Goal: Task Accomplishment & Management: Manage account settings

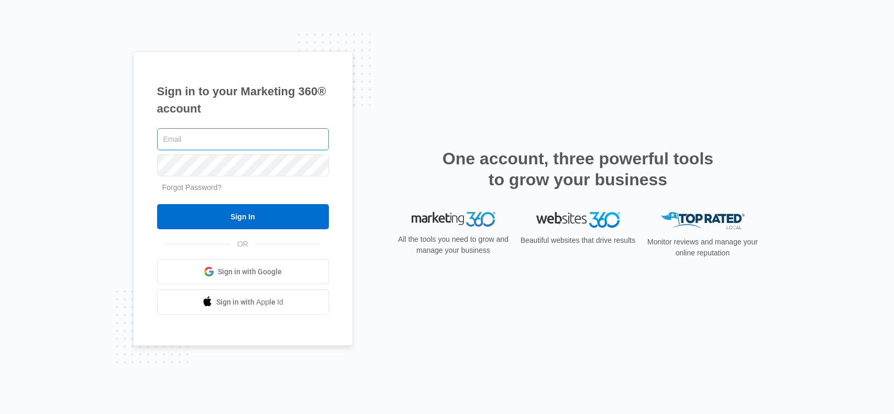
click at [242, 141] on input "text" at bounding box center [243, 139] width 172 height 22
type input "[EMAIL_ADDRESS][DOMAIN_NAME]"
click at [248, 230] on div "[EMAIL_ADDRESS][DOMAIN_NAME] Forgot Password? Sign In OR Sign in with Google Si…" at bounding box center [243, 220] width 172 height 189
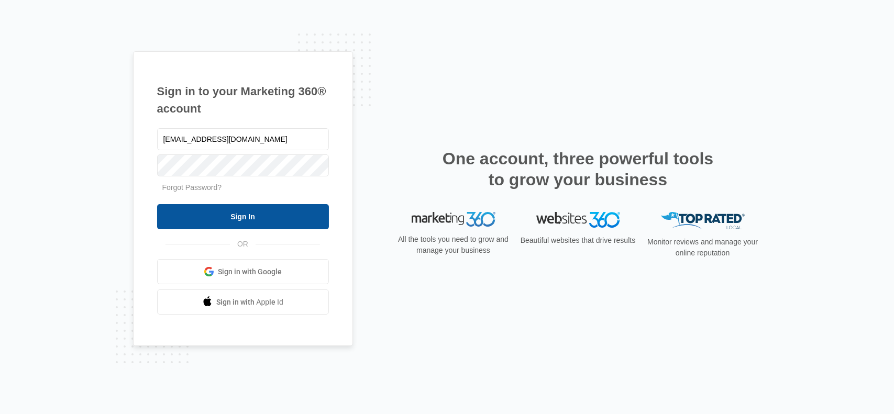
click at [248, 222] on input "Sign In" at bounding box center [243, 216] width 172 height 25
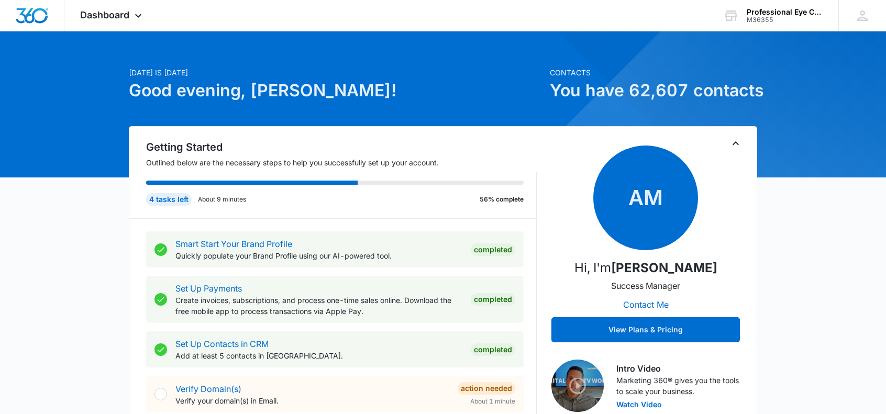
scroll to position [9, 0]
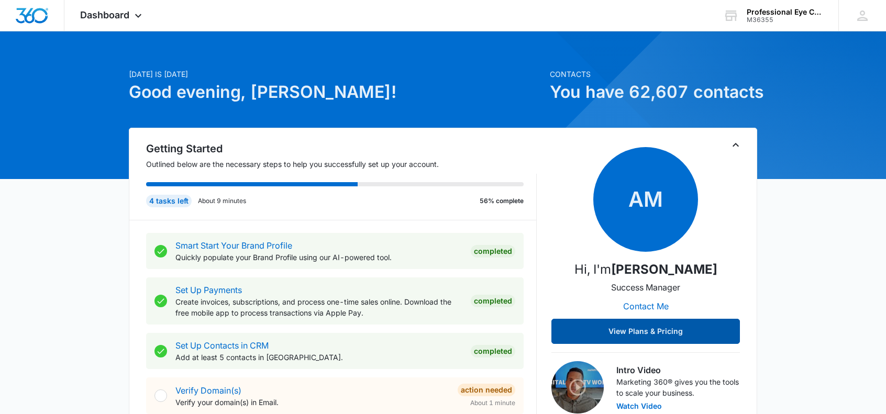
click at [572, 344] on button "View Plans & Pricing" at bounding box center [646, 331] width 189 height 25
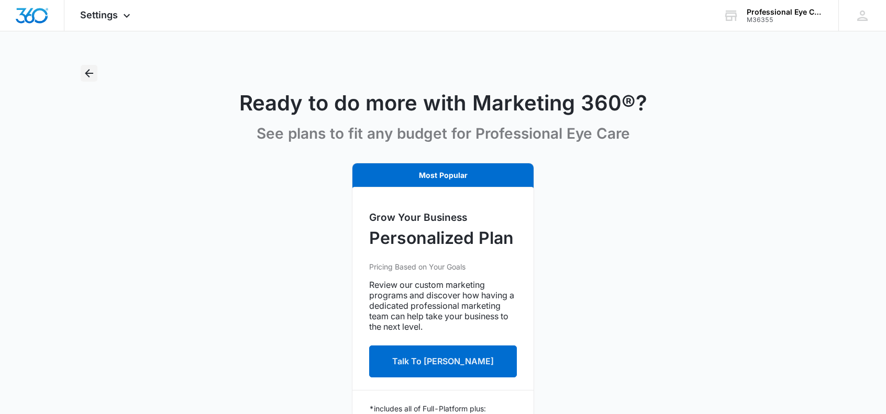
click at [88, 75] on icon "Back" at bounding box center [89, 73] width 8 height 8
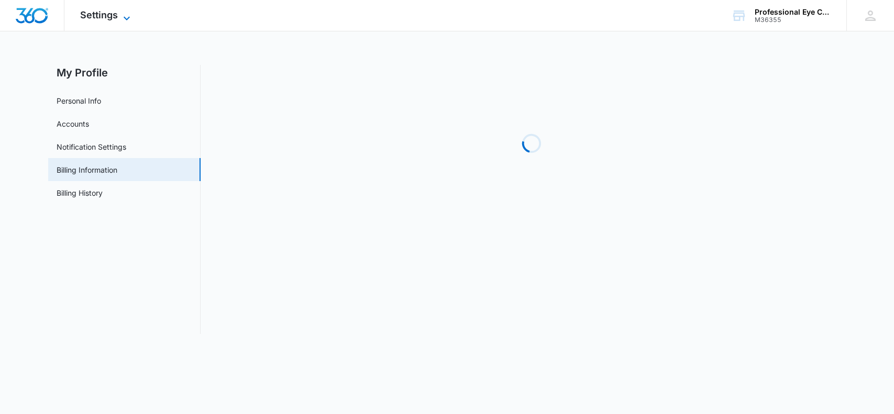
click at [117, 18] on span "Settings" at bounding box center [99, 14] width 38 height 11
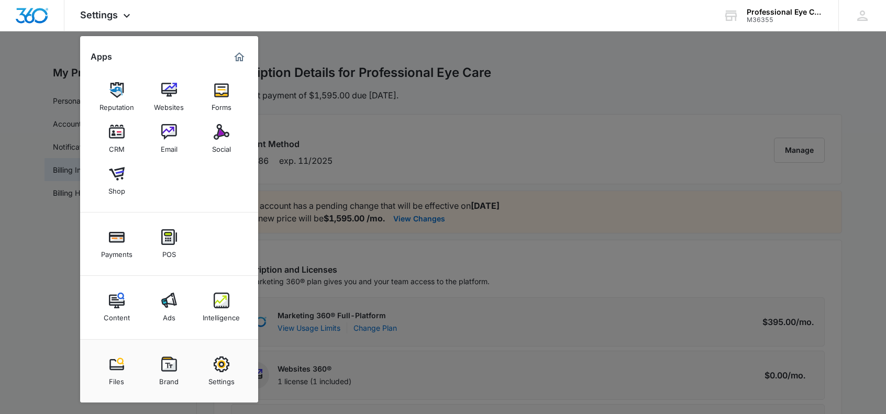
click at [328, 100] on div at bounding box center [443, 207] width 886 height 414
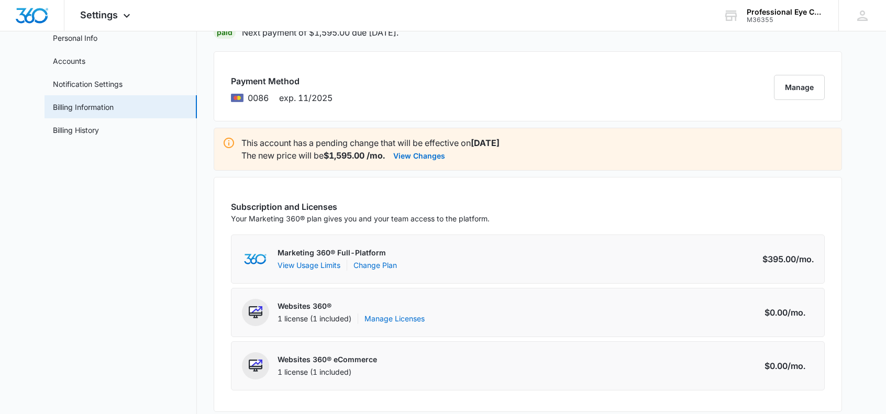
scroll to position [49, 0]
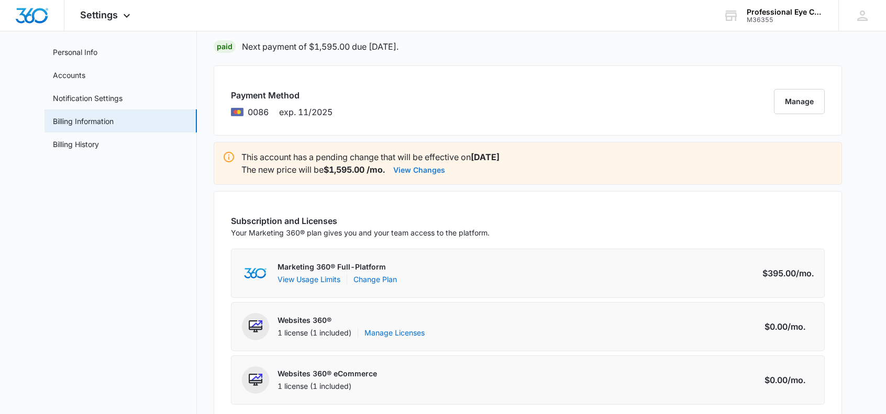
click at [417, 167] on button "View Changes" at bounding box center [419, 169] width 52 height 13
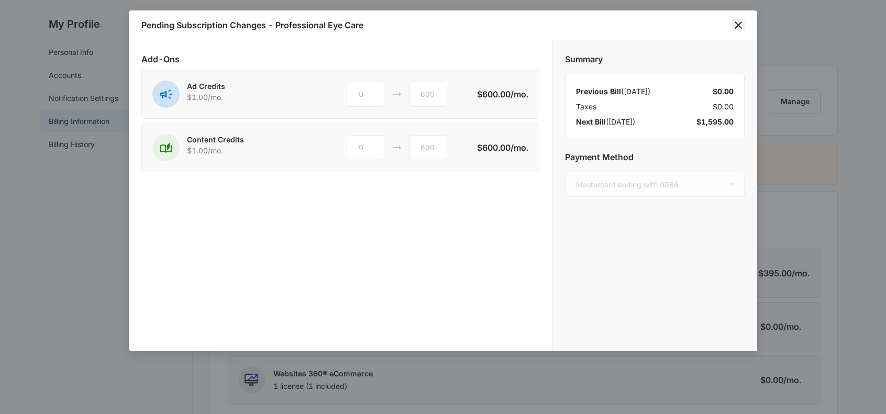
click at [736, 23] on icon "close" at bounding box center [738, 24] width 7 height 7
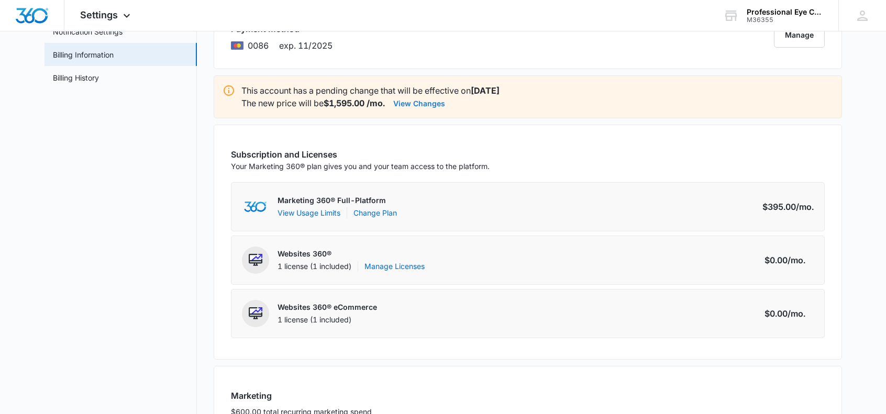
scroll to position [101, 0]
